Goal: Browse casually: Explore the website without a specific task or goal

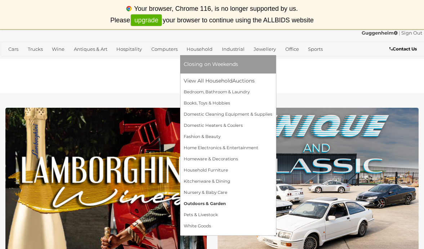
click at [197, 203] on link "Outdoors & Garden" at bounding box center [228, 203] width 89 height 11
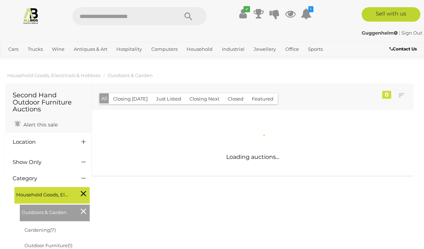
scroll to position [0, 0]
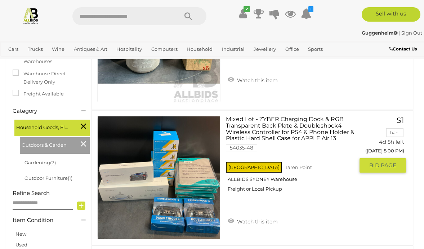
scroll to position [149, 0]
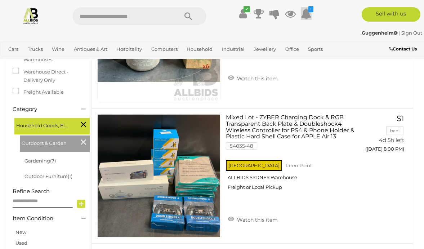
click at [308, 13] on icon at bounding box center [306, 13] width 11 height 13
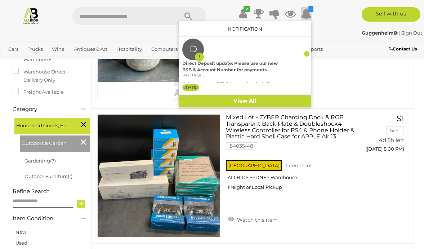
click at [355, 89] on div "Three Sizes of SAVE WATER DRINK WINE & TIME to DRINK Cement Garden Pots X16 & U…" at bounding box center [252, 41] width 332 height 134
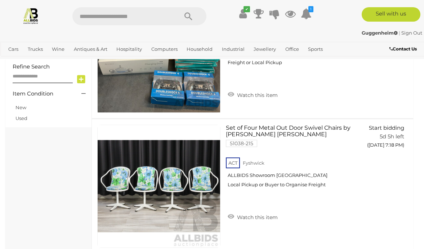
scroll to position [290, 0]
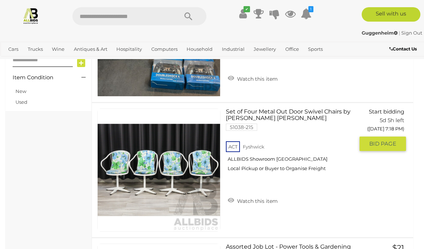
click at [172, 160] on link at bounding box center [158, 169] width 123 height 123
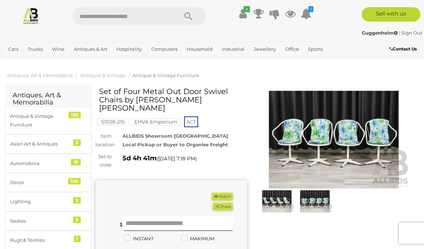
click at [329, 158] on img at bounding box center [334, 140] width 152 height 98
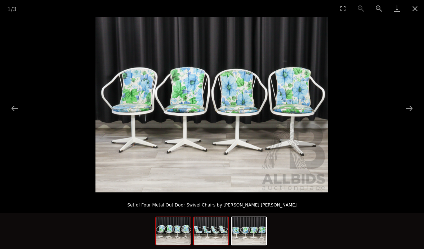
click at [209, 235] on img at bounding box center [211, 230] width 35 height 27
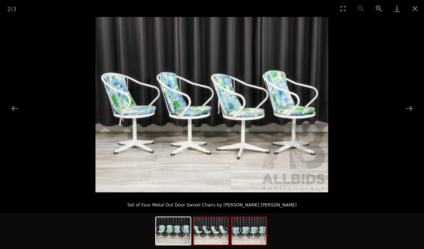
click at [260, 241] on img at bounding box center [249, 230] width 35 height 27
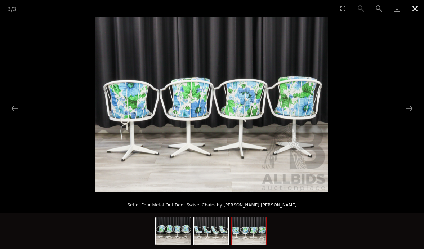
click at [414, 9] on button "Close gallery" at bounding box center [415, 8] width 18 height 17
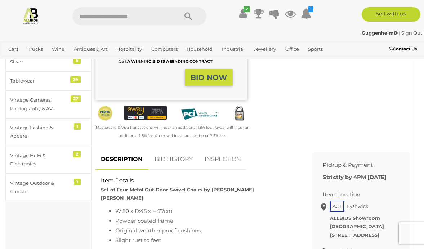
scroll to position [201, 0]
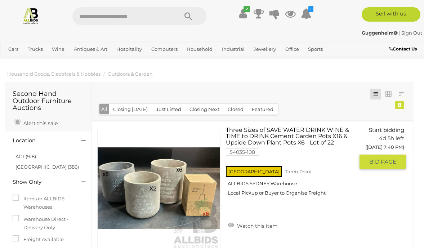
scroll to position [0, 0]
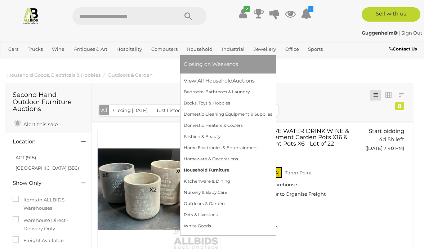
click at [218, 169] on link "Household Furniture" at bounding box center [228, 170] width 89 height 11
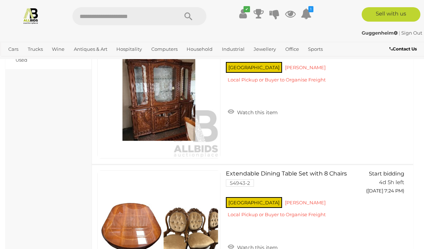
scroll to position [508, 0]
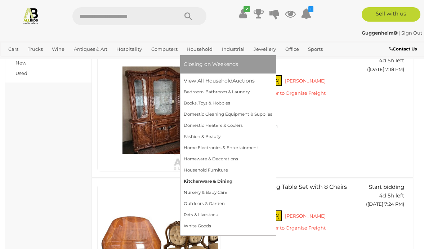
click at [205, 182] on link "Kitchenware & Dining" at bounding box center [228, 181] width 89 height 11
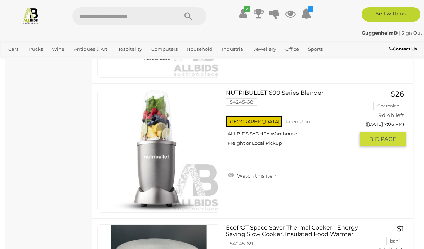
scroll to position [1395, 0]
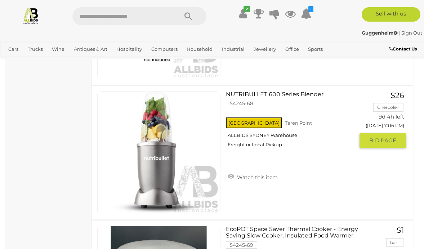
click at [288, 95] on link "NUTRIBULLET 600 Series Blender 54245-68 [GEOGRAPHIC_DATA] [GEOGRAPHIC_DATA] ALL…" at bounding box center [292, 122] width 123 height 62
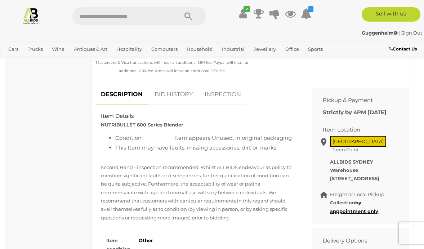
scroll to position [279, 0]
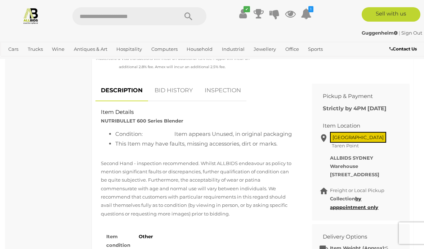
click at [285, 129] on li "Condition: Item appears Unused, in original packaging" at bounding box center [205, 134] width 180 height 10
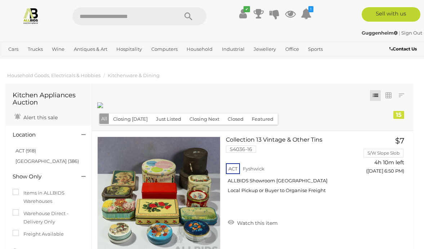
scroll to position [1395, 0]
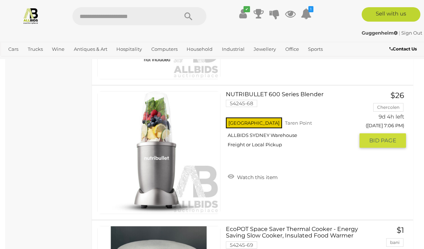
click at [154, 153] on img at bounding box center [159, 152] width 122 height 122
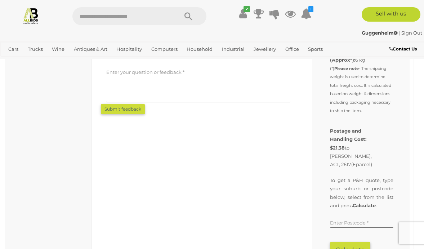
scroll to position [494, 0]
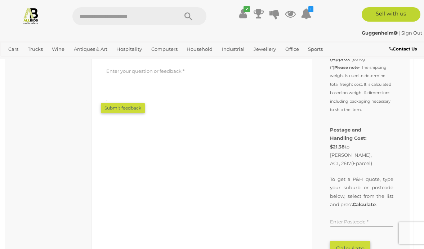
click at [345, 216] on input "text" at bounding box center [361, 221] width 63 height 11
type input "****"
click at [352, 242] on button "Calculate" at bounding box center [350, 248] width 40 height 15
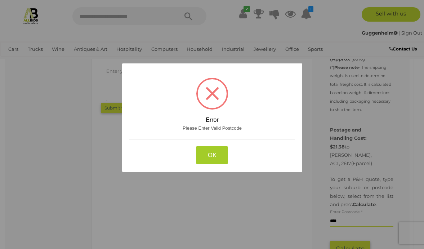
click at [201, 159] on button "OK" at bounding box center [212, 155] width 32 height 18
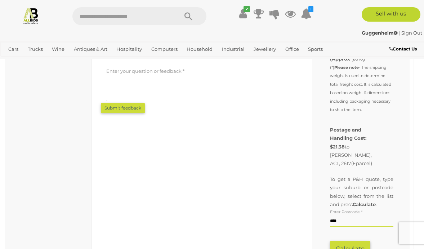
click at [348, 216] on input "****" at bounding box center [361, 221] width 63 height 11
drag, startPoint x: 348, startPoint y: 213, endPoint x: 258, endPoint y: 213, distance: 90.0
click at [258, 213] on div "Similar items you may be interested in EcoPOT Space Saver Thermal Cooker - Ener…" at bounding box center [252, 85] width 325 height 440
click at [354, 241] on button "Calculate" at bounding box center [350, 248] width 40 height 15
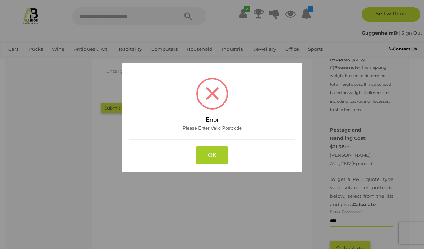
click at [216, 156] on button "OK" at bounding box center [212, 155] width 32 height 18
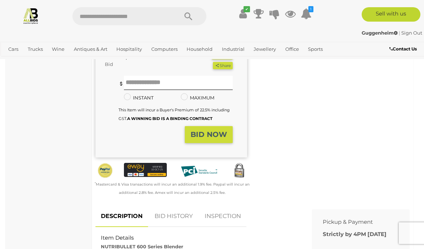
scroll to position [0, 0]
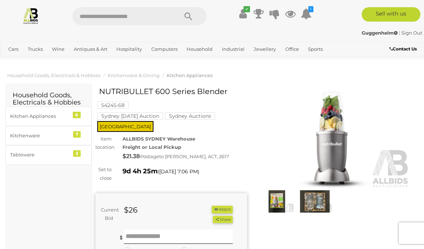
click at [223, 206] on button "Watch" at bounding box center [222, 210] width 21 height 8
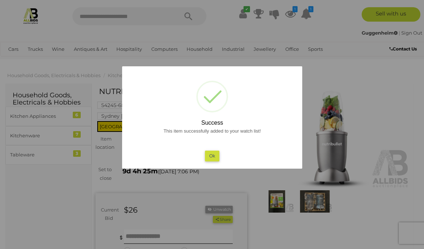
click at [215, 155] on button "Ok" at bounding box center [212, 156] width 15 height 10
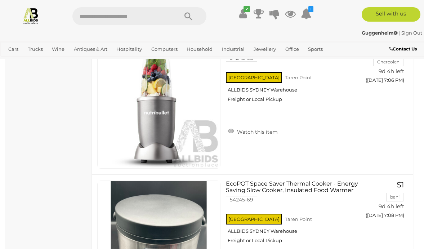
scroll to position [1389, 0]
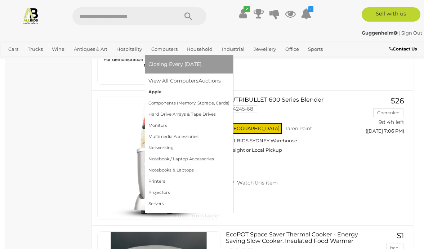
click at [158, 92] on link "Apple" at bounding box center [188, 91] width 81 height 11
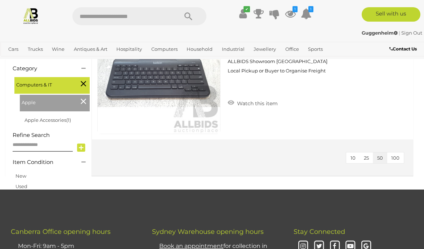
scroll to position [190, 0]
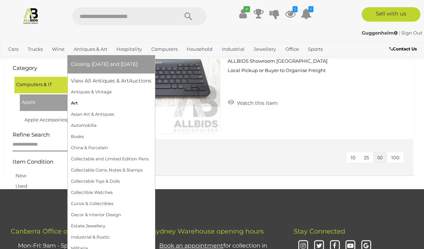
click at [74, 104] on link "Art" at bounding box center [111, 103] width 80 height 11
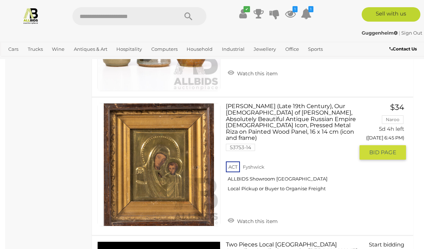
scroll to position [886, 0]
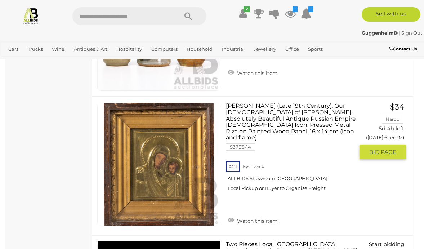
click at [174, 158] on link at bounding box center [158, 164] width 123 height 123
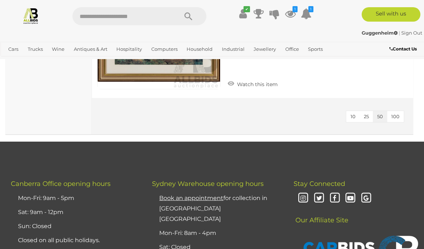
scroll to position [5758, 0]
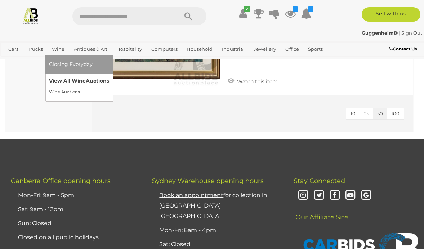
click at [77, 82] on link "View All Wine Auctions" at bounding box center [79, 80] width 60 height 11
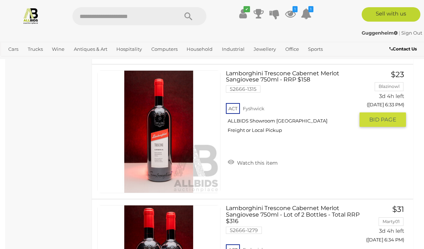
scroll to position [1371, 0]
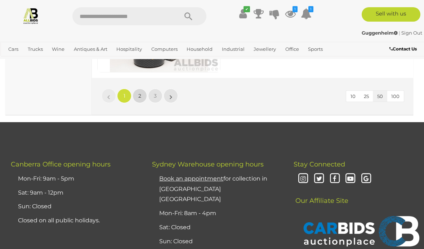
click at [140, 95] on span "2" at bounding box center [139, 96] width 3 height 6
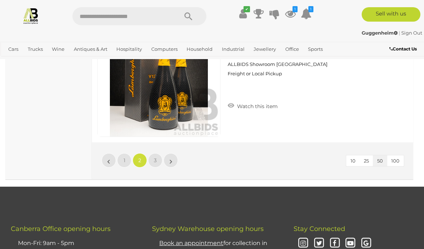
scroll to position [6829, 0]
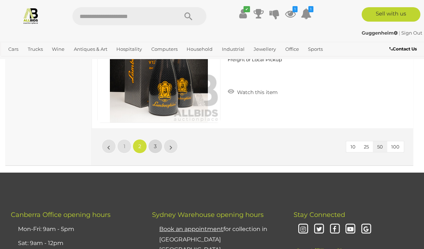
click at [155, 147] on span "3" at bounding box center [155, 146] width 3 height 6
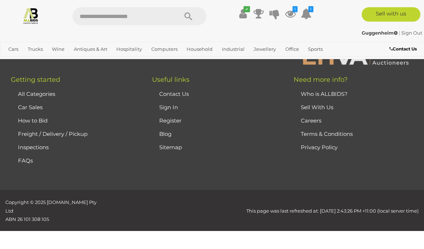
scroll to position [139, 0]
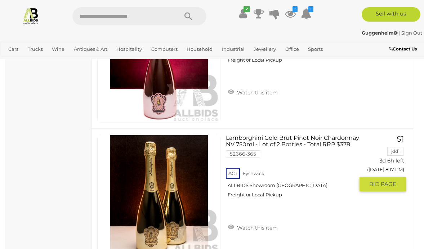
scroll to position [1846, 0]
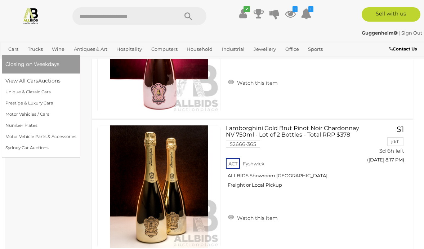
click at [15, 48] on link "Cars" at bounding box center [13, 49] width 16 height 12
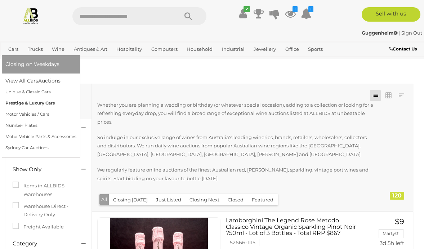
click at [35, 103] on link "Prestige & Luxury Cars" at bounding box center [40, 103] width 71 height 11
